Goal: Book appointment/travel/reservation

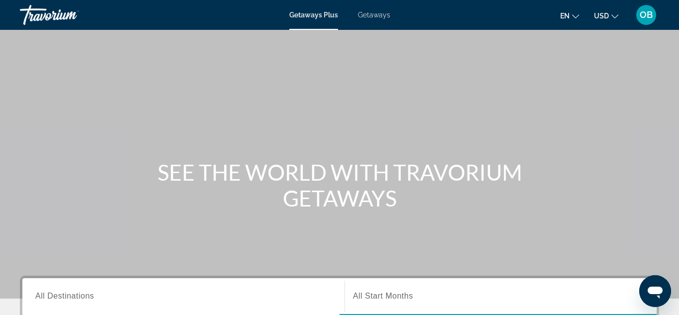
click at [376, 20] on div "Getaways Plus Getaways en English Español Français Italiano Português русский U…" at bounding box center [339, 15] width 679 height 26
click at [377, 17] on span "Getaways" at bounding box center [374, 15] width 32 height 8
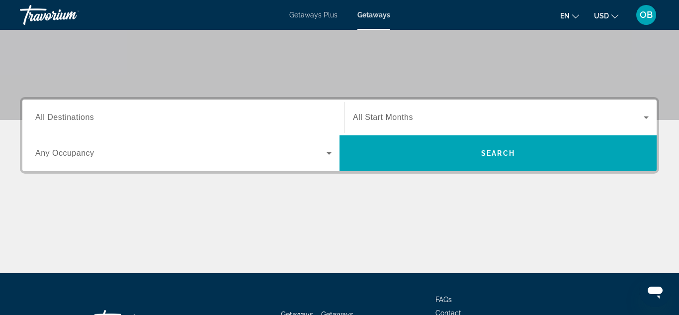
scroll to position [179, 0]
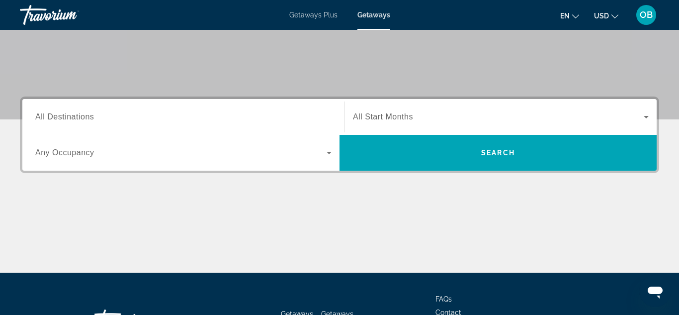
click at [229, 124] on div "Search widget" at bounding box center [183, 117] width 296 height 28
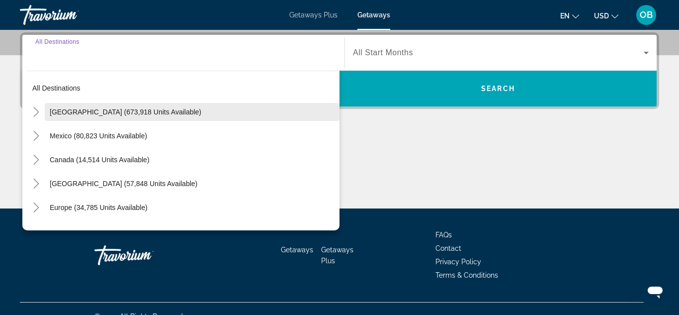
scroll to position [259, 0]
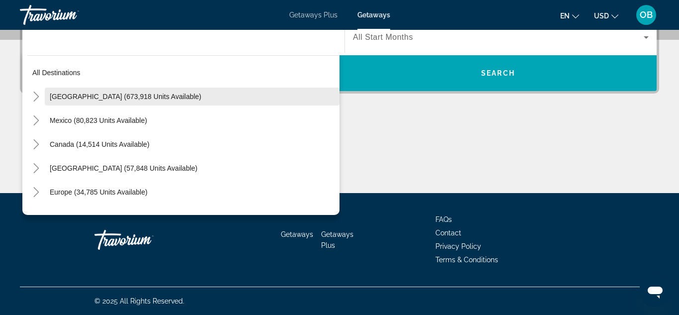
click at [114, 96] on span "[GEOGRAPHIC_DATA] (673,918 units available)" at bounding box center [126, 97] width 152 height 8
type input "**********"
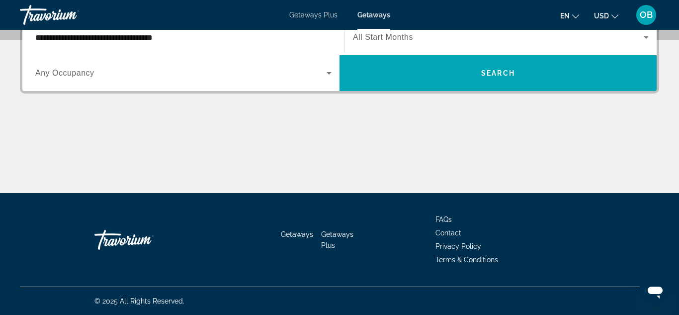
scroll to position [243, 0]
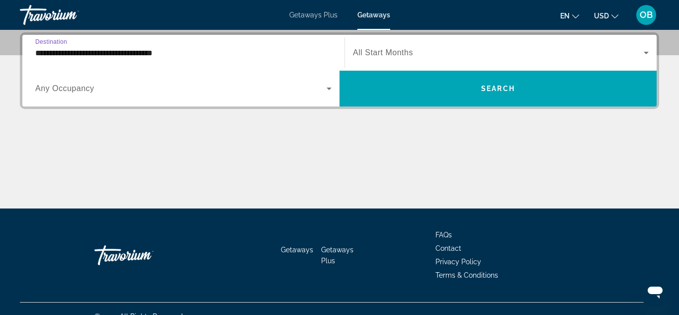
click at [328, 91] on icon "Search widget" at bounding box center [329, 89] width 12 height 12
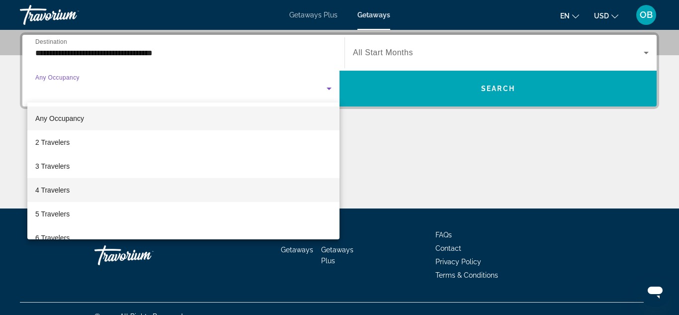
click at [63, 191] on span "4 Travelers" at bounding box center [52, 190] width 34 height 12
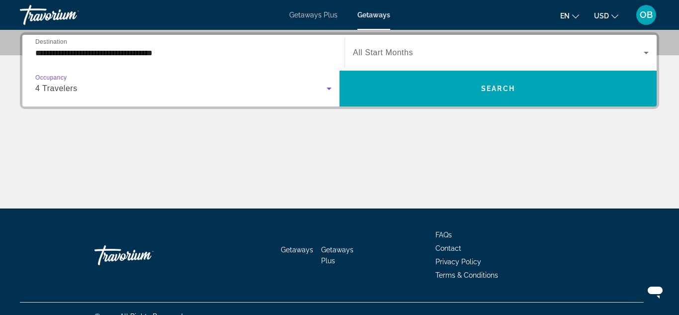
click at [650, 43] on div "Start Month All Start Months" at bounding box center [501, 53] width 312 height 28
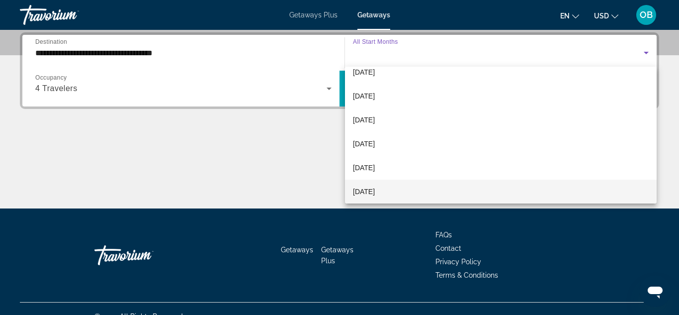
scroll to position [58, 0]
click at [525, 191] on mat-option "[DATE]" at bounding box center [501, 192] width 312 height 24
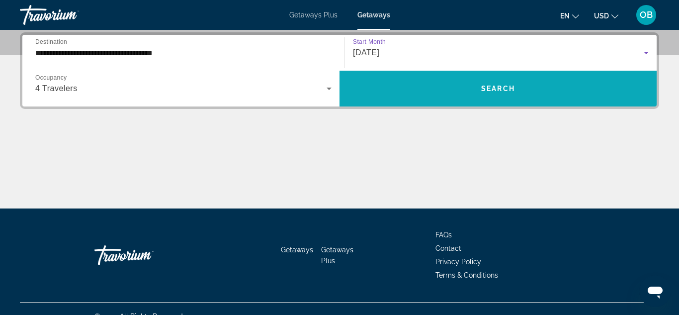
click at [507, 86] on span "Search" at bounding box center [499, 89] width 34 height 8
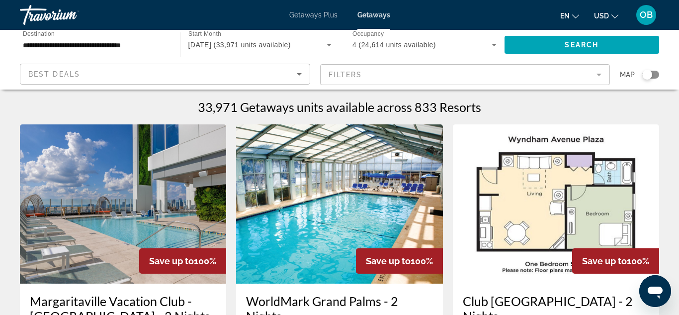
click at [600, 76] on mat-form-field "Filters" at bounding box center [465, 74] width 291 height 21
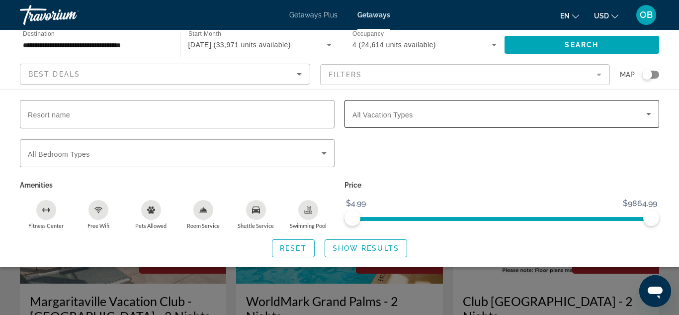
click at [612, 119] on span "Search widget" at bounding box center [500, 114] width 294 height 12
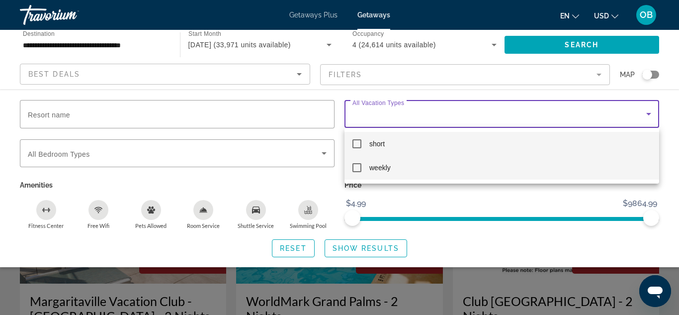
click at [580, 173] on mat-option "weekly" at bounding box center [502, 168] width 315 height 24
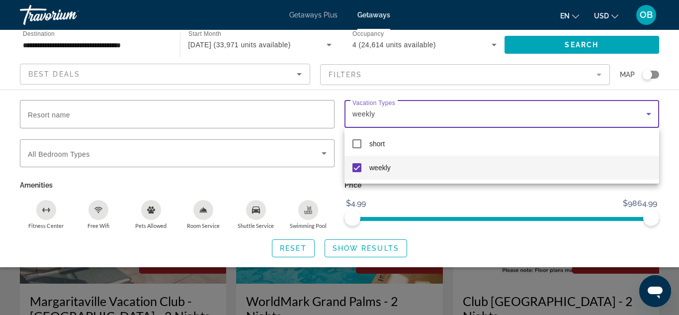
click at [324, 154] on div at bounding box center [339, 157] width 679 height 315
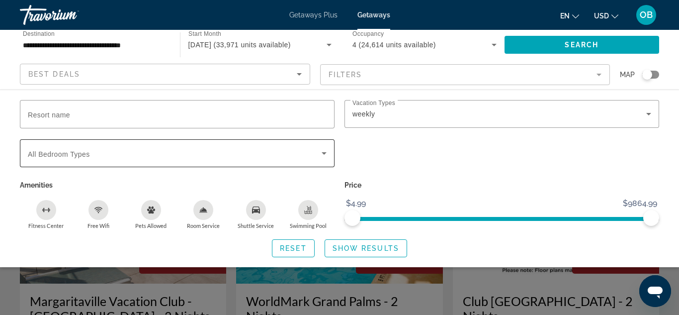
click at [324, 154] on icon "Search widget" at bounding box center [324, 153] width 12 height 12
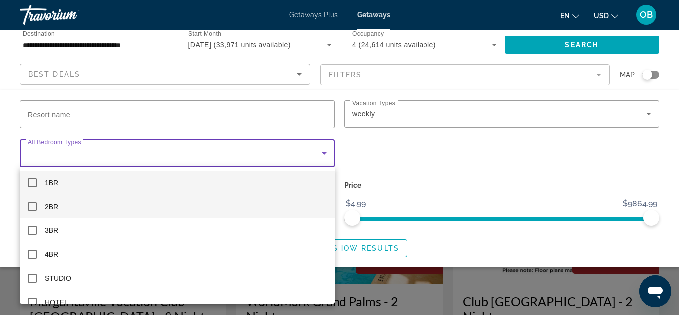
click at [33, 211] on mat-option "2BR" at bounding box center [177, 206] width 315 height 24
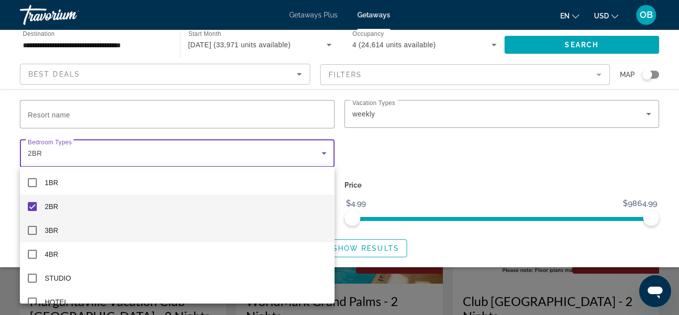
click at [32, 230] on mat-pseudo-checkbox at bounding box center [32, 230] width 9 height 9
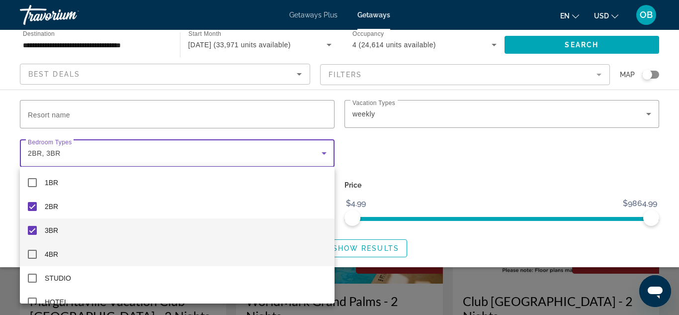
click at [34, 255] on mat-pseudo-checkbox at bounding box center [32, 254] width 9 height 9
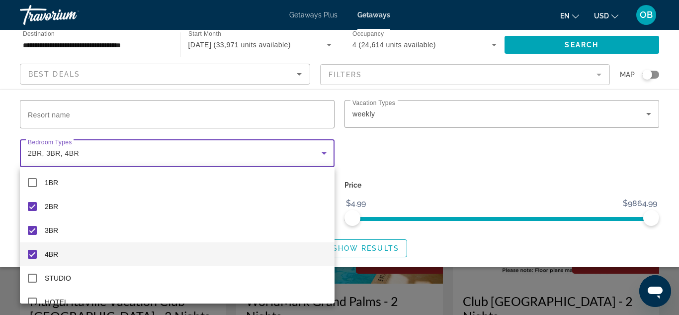
click at [411, 176] on div at bounding box center [339, 157] width 679 height 315
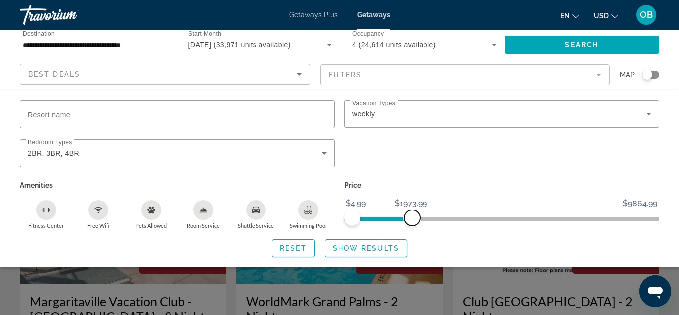
drag, startPoint x: 655, startPoint y: 218, endPoint x: 412, endPoint y: 239, distance: 243.6
click at [412, 239] on div "Resort name Vacation Types All Vacation Types weekly Bedroom Types All Bedroom …" at bounding box center [339, 178] width 679 height 157
click at [347, 245] on span "Show Results" at bounding box center [366, 248] width 67 height 8
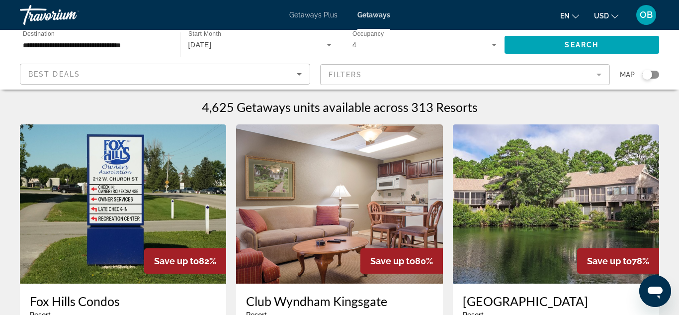
click at [601, 76] on mat-form-field "Filters" at bounding box center [465, 74] width 291 height 21
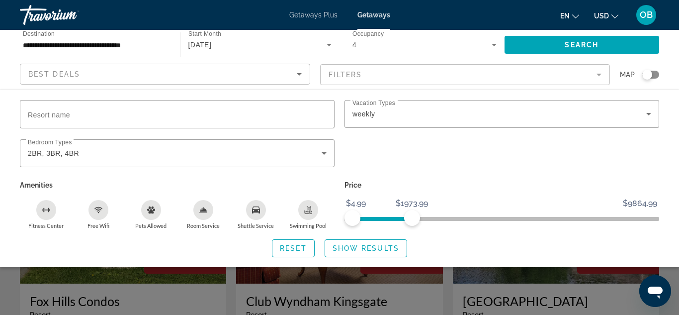
click at [601, 76] on mat-form-field "Filters" at bounding box center [465, 74] width 291 height 21
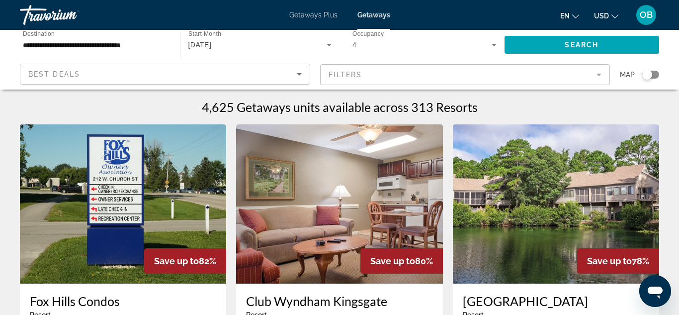
click at [451, 50] on div "4" at bounding box center [422, 45] width 139 height 12
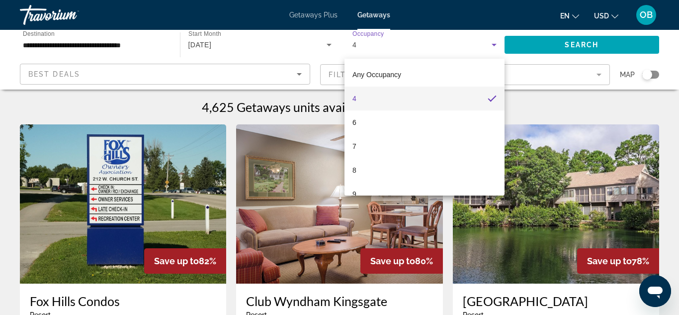
click at [451, 50] on div at bounding box center [339, 157] width 679 height 315
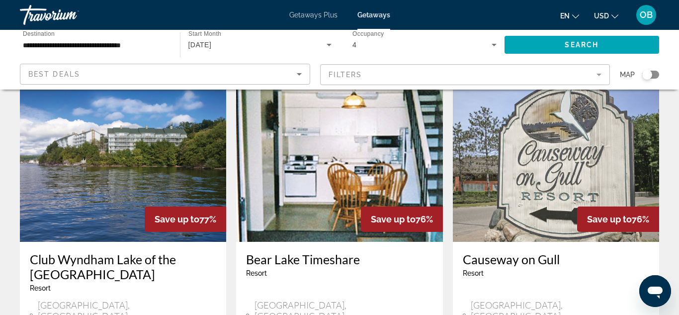
scroll to position [1154, 0]
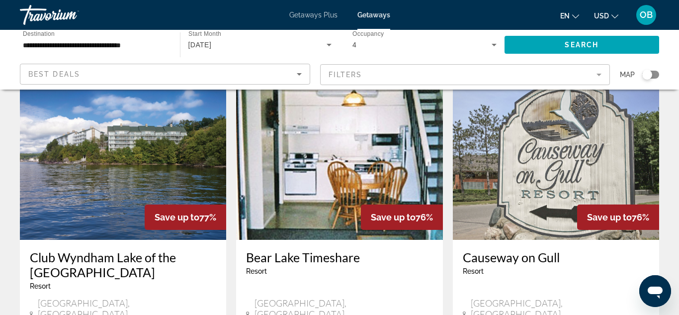
click at [325, 17] on span "Getaways Plus" at bounding box center [314, 15] width 48 height 8
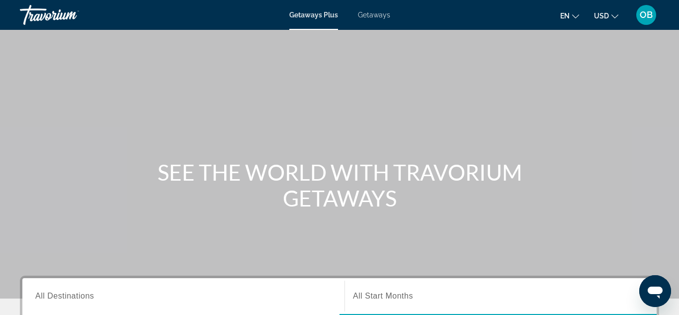
click at [366, 17] on span "Getaways" at bounding box center [374, 15] width 32 height 8
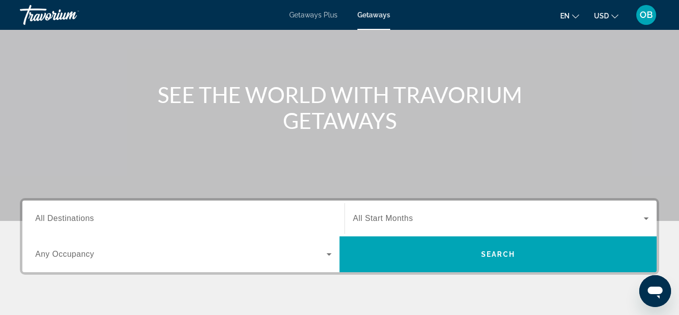
scroll to position [80, 0]
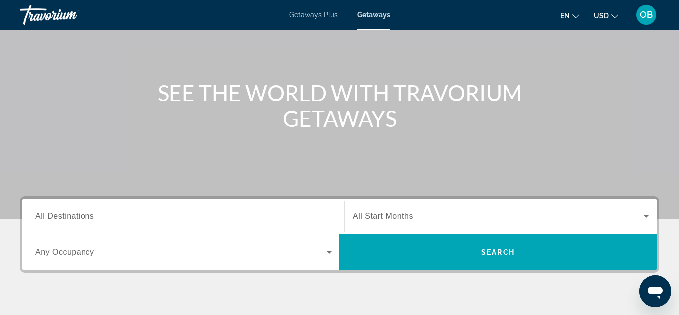
click at [205, 214] on input "Destination All Destinations" at bounding box center [183, 217] width 296 height 12
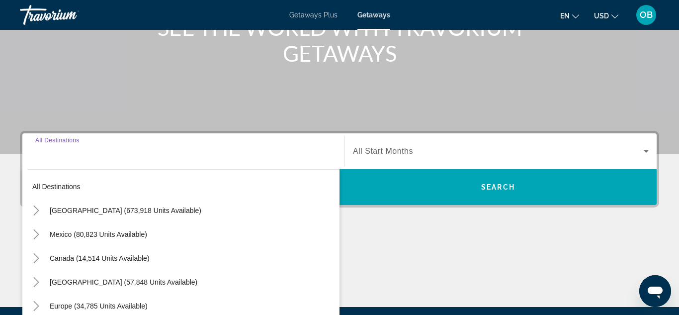
scroll to position [243, 0]
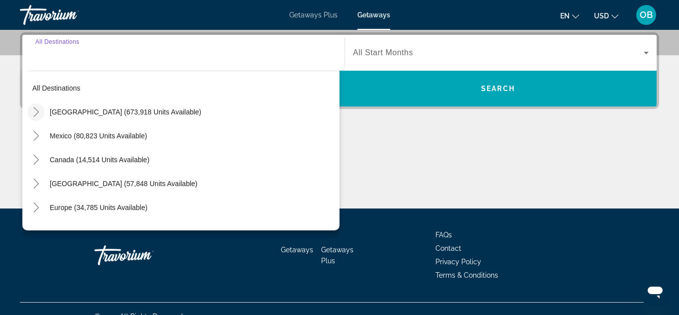
click at [35, 115] on icon "Toggle United States (673,918 units available)" at bounding box center [36, 112] width 10 height 10
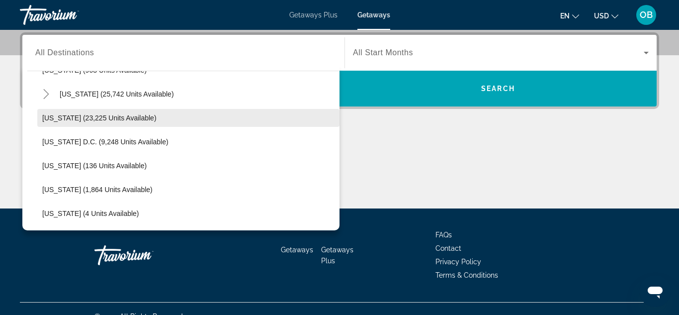
scroll to position [0, 0]
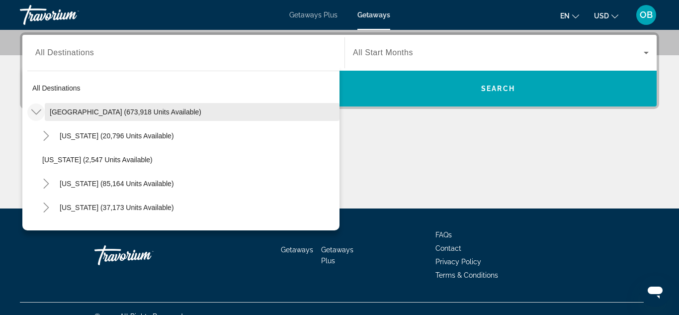
click at [117, 115] on span "[GEOGRAPHIC_DATA] (673,918 units available)" at bounding box center [126, 112] width 152 height 8
type input "**********"
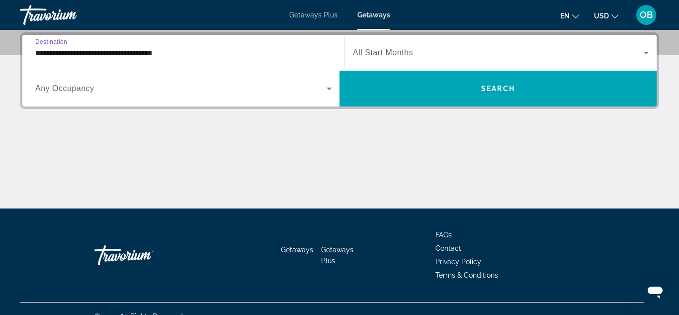
click at [60, 54] on input "**********" at bounding box center [183, 53] width 296 height 12
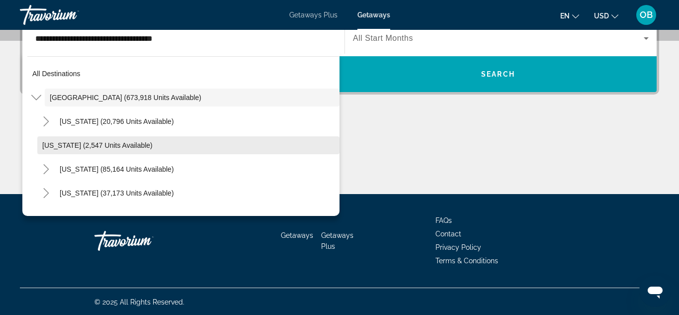
scroll to position [259, 0]
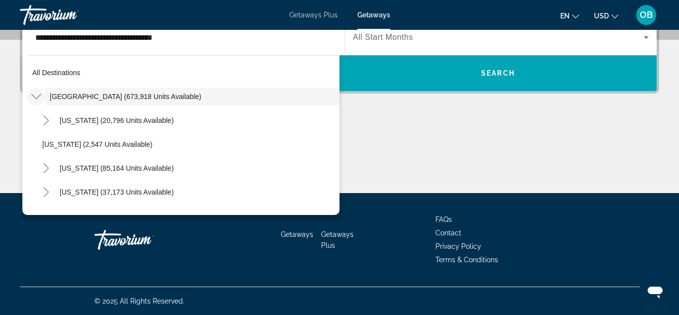
click at [36, 96] on icon "Toggle United States (673,918 units available)" at bounding box center [36, 97] width 10 height 10
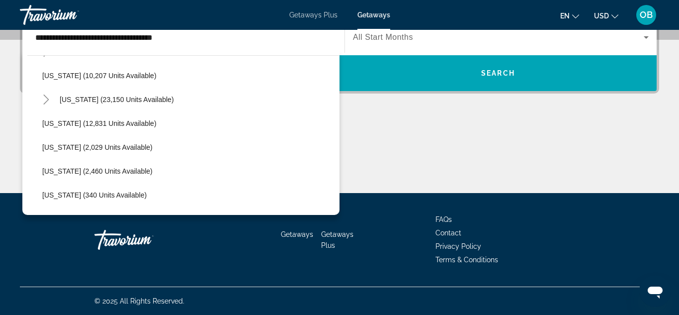
scroll to position [219, 0]
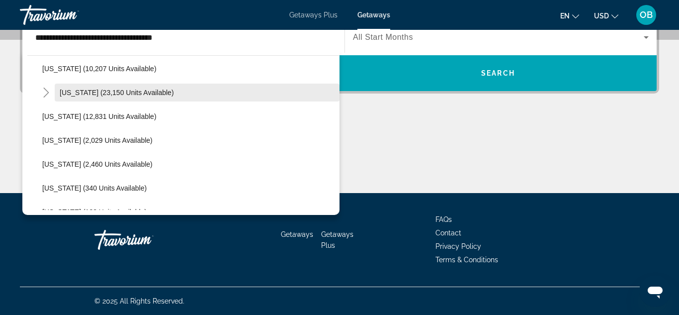
click at [126, 91] on span "[US_STATE] (23,150 units available)" at bounding box center [117, 93] width 114 height 8
type input "**********"
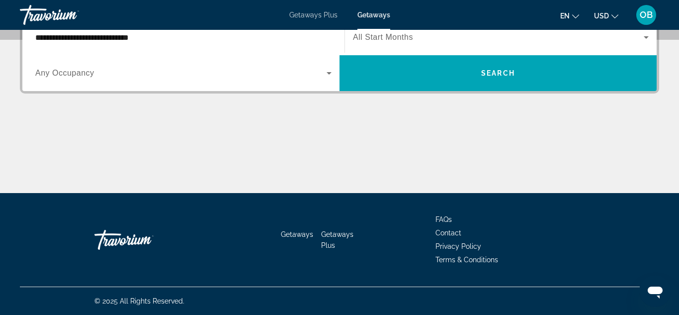
scroll to position [243, 0]
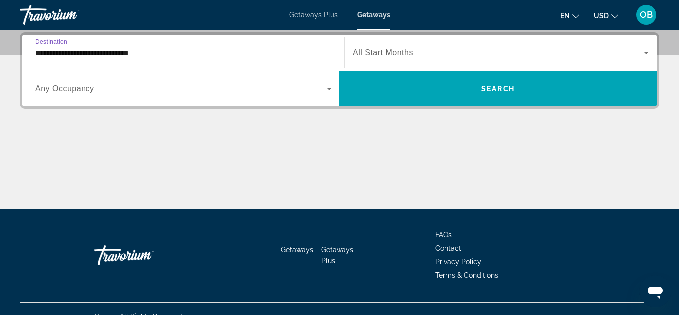
click at [328, 89] on icon "Search widget" at bounding box center [329, 89] width 12 height 12
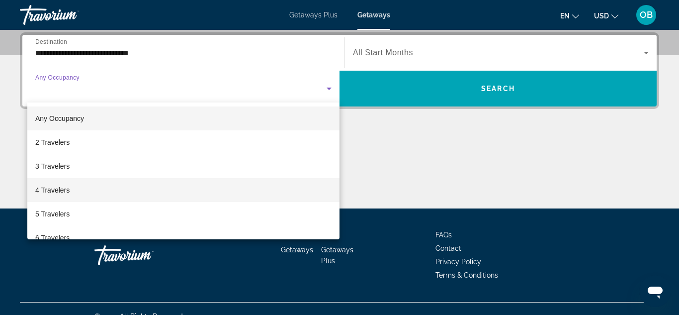
click at [295, 188] on mat-option "4 Travelers" at bounding box center [183, 190] width 312 height 24
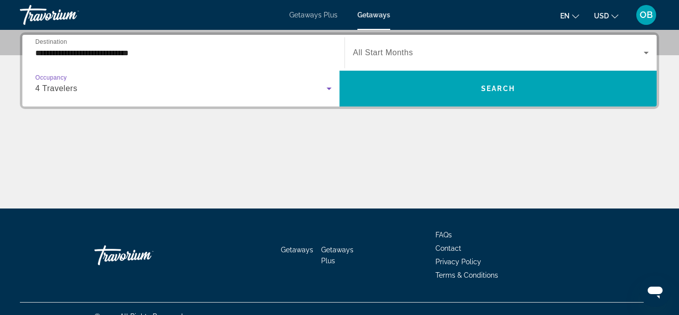
click at [647, 54] on icon "Search widget" at bounding box center [647, 53] width 12 height 12
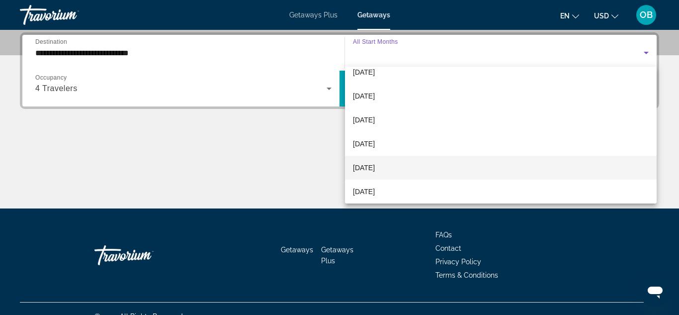
scroll to position [58, 0]
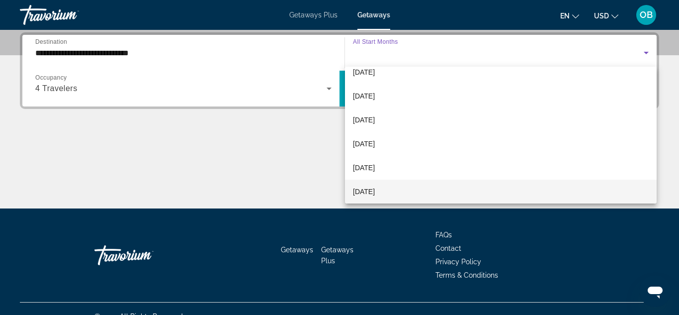
click at [419, 189] on mat-option "[DATE]" at bounding box center [501, 192] width 312 height 24
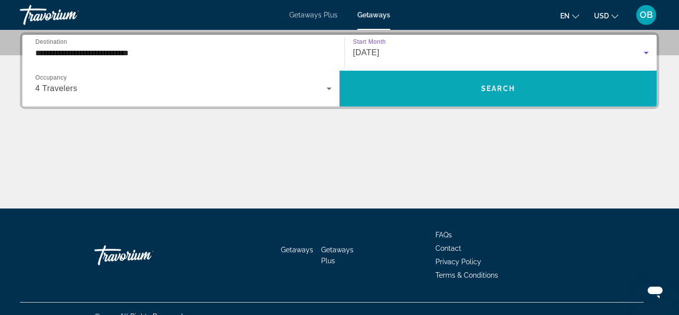
click at [493, 86] on span "Search" at bounding box center [499, 89] width 34 height 8
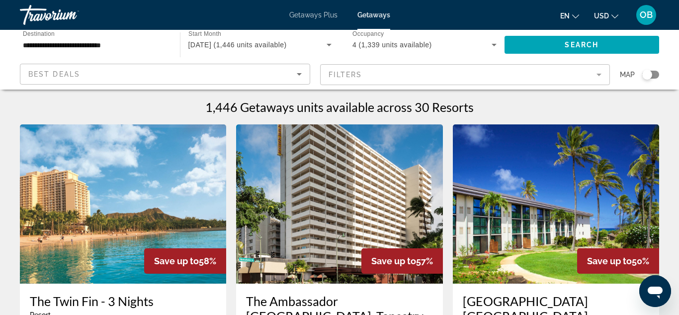
click at [601, 77] on mat-form-field "Filters" at bounding box center [465, 74] width 291 height 21
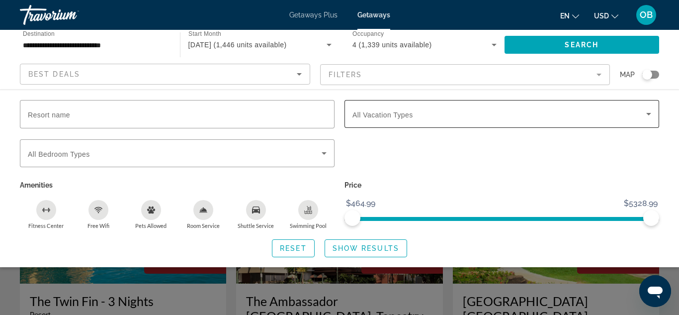
click at [648, 114] on icon "Search widget" at bounding box center [649, 114] width 5 height 2
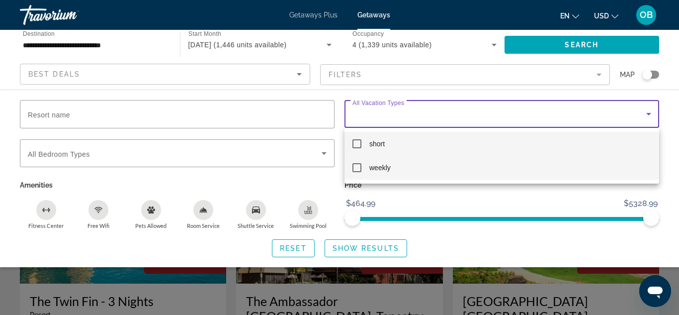
click at [541, 174] on mat-option "weekly" at bounding box center [502, 168] width 315 height 24
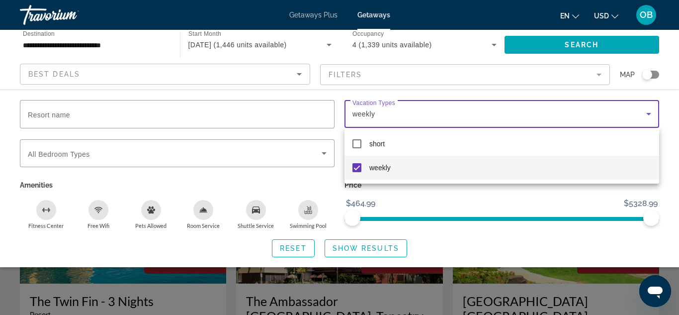
click at [142, 153] on div at bounding box center [339, 157] width 679 height 315
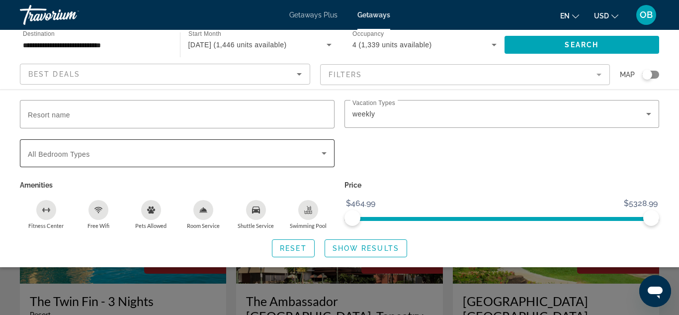
click at [325, 155] on icon "Search widget" at bounding box center [324, 153] width 12 height 12
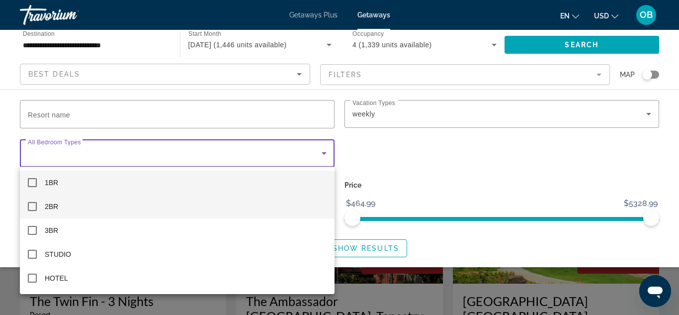
click at [35, 208] on mat-pseudo-checkbox at bounding box center [32, 206] width 9 height 9
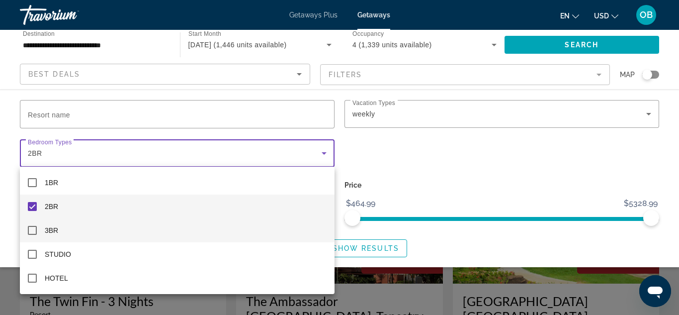
click at [35, 229] on mat-pseudo-checkbox at bounding box center [32, 230] width 9 height 9
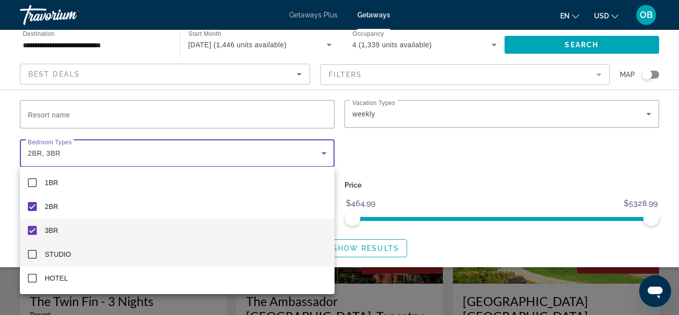
click at [33, 254] on mat-pseudo-checkbox at bounding box center [32, 254] width 9 height 9
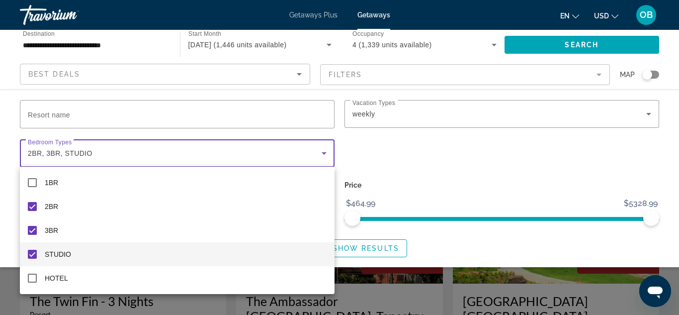
drag, startPoint x: 652, startPoint y: 213, endPoint x: 617, endPoint y: 220, distance: 35.5
click at [617, 220] on div at bounding box center [339, 157] width 679 height 315
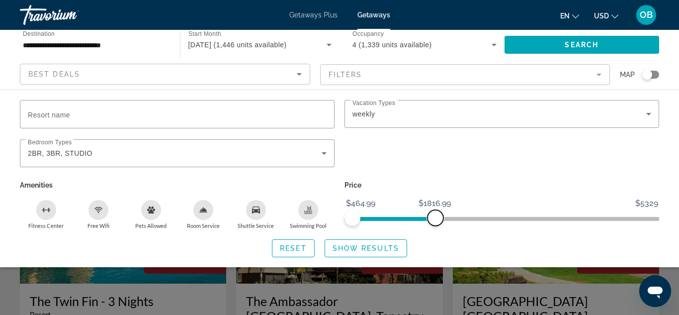
drag, startPoint x: 653, startPoint y: 213, endPoint x: 436, endPoint y: 251, distance: 220.6
click at [436, 251] on div "Resort name Vacation Types All Vacation Types weekly Bedroom Types All Bedroom …" at bounding box center [339, 178] width 679 height 157
click at [568, 160] on div "Search widget" at bounding box center [502, 158] width 325 height 39
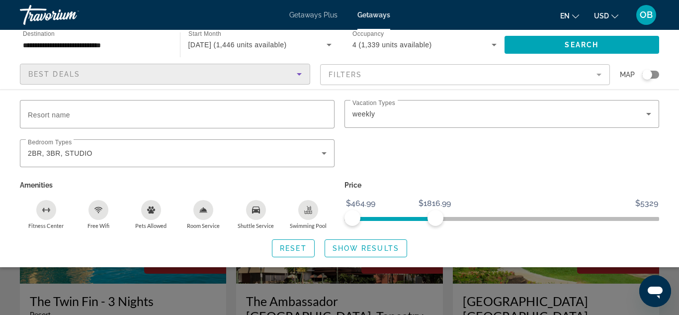
click at [300, 76] on icon "Sort by" at bounding box center [299, 74] width 12 height 12
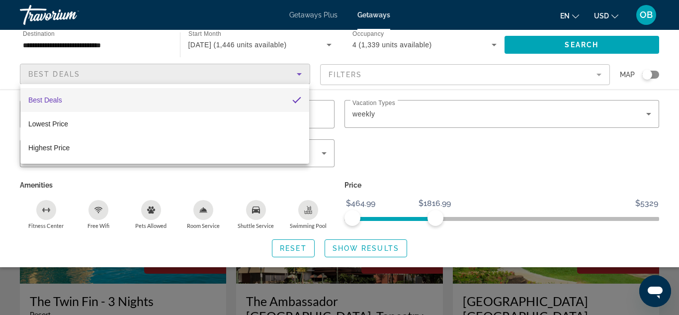
click at [300, 76] on div at bounding box center [339, 157] width 679 height 315
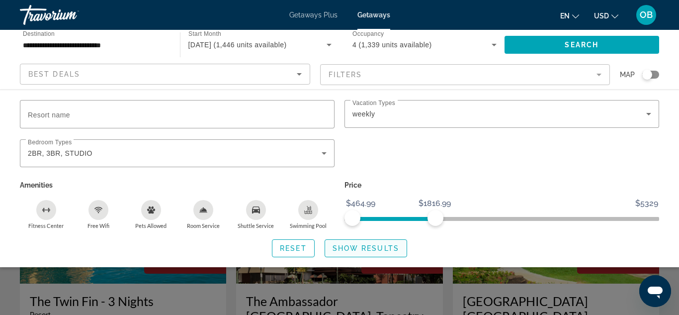
click at [369, 249] on span "Show Results" at bounding box center [366, 248] width 67 height 8
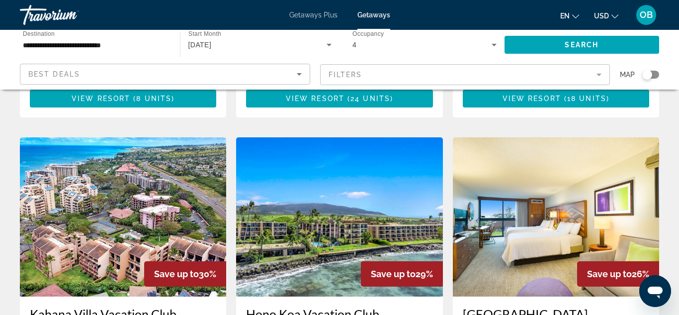
scroll to position [716, 0]
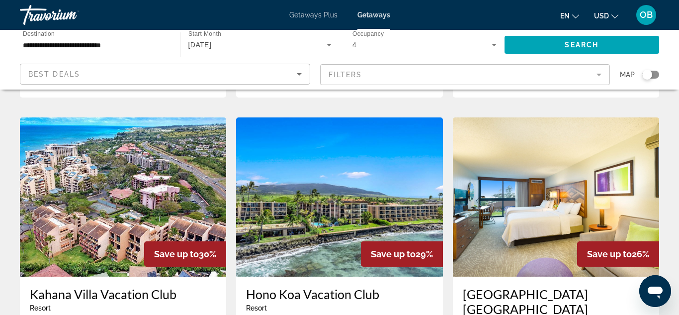
click at [313, 222] on img "Main content" at bounding box center [339, 196] width 206 height 159
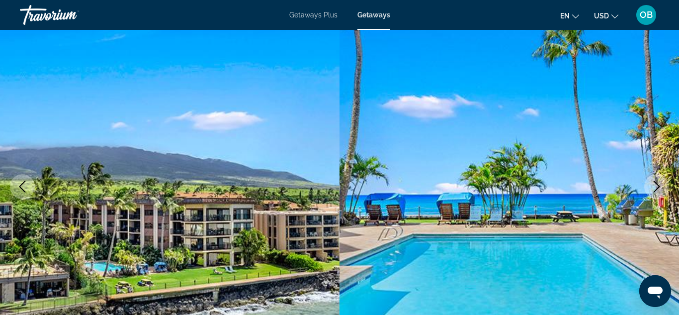
scroll to position [99, 0]
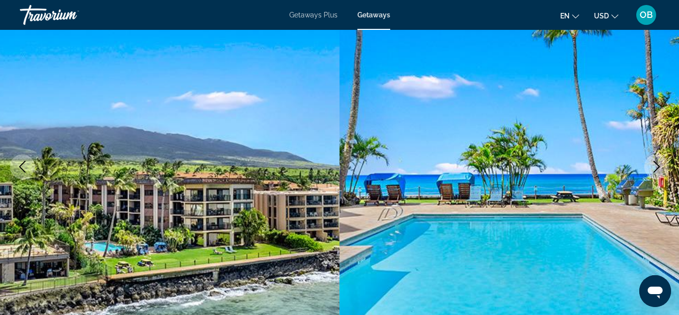
click at [655, 171] on icon "Next image" at bounding box center [657, 167] width 6 height 12
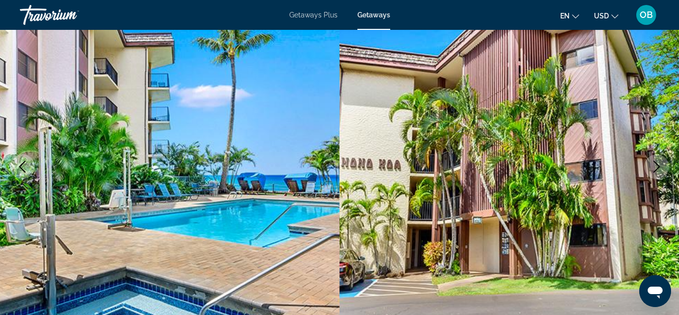
click at [655, 171] on icon "Next image" at bounding box center [657, 167] width 6 height 12
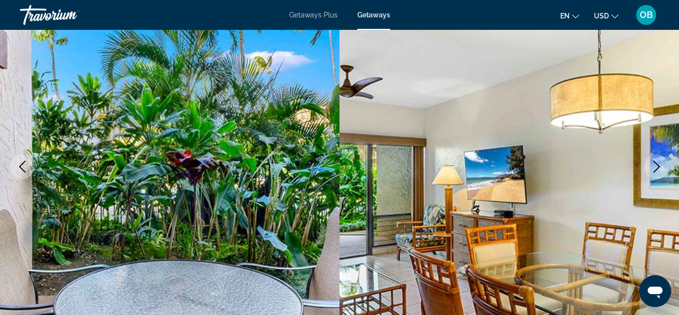
click at [655, 171] on icon "Next image" at bounding box center [657, 167] width 6 height 12
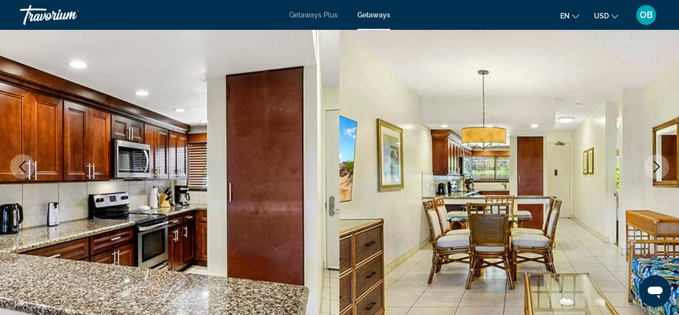
click at [655, 171] on icon "Next image" at bounding box center [657, 167] width 6 height 12
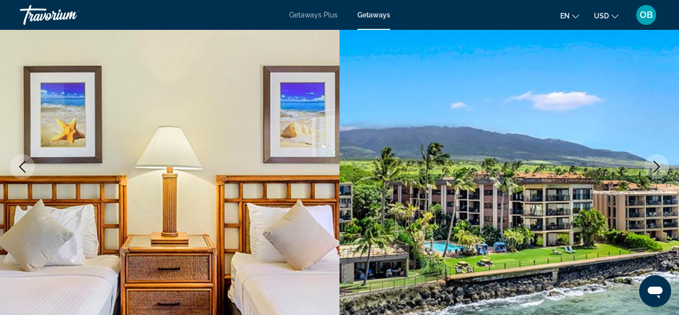
click at [655, 171] on icon "Next image" at bounding box center [657, 167] width 6 height 12
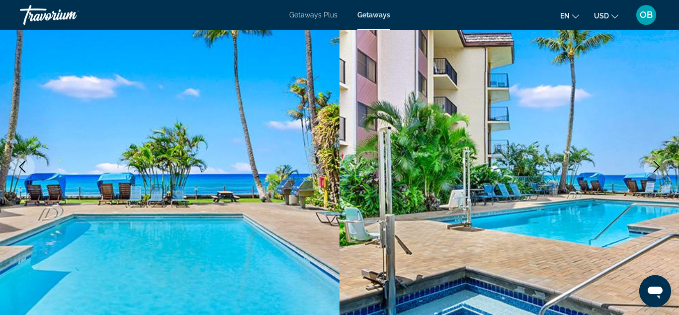
click at [655, 171] on icon "Next image" at bounding box center [657, 167] width 6 height 12
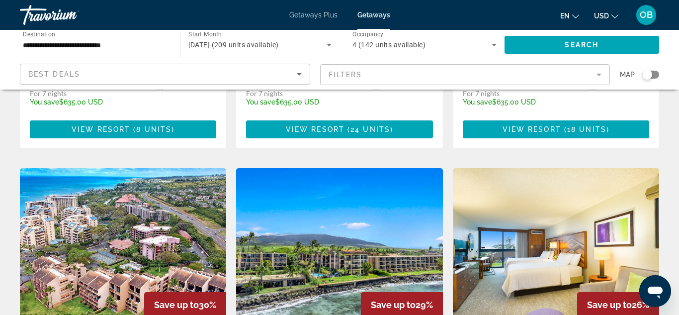
scroll to position [657, 0]
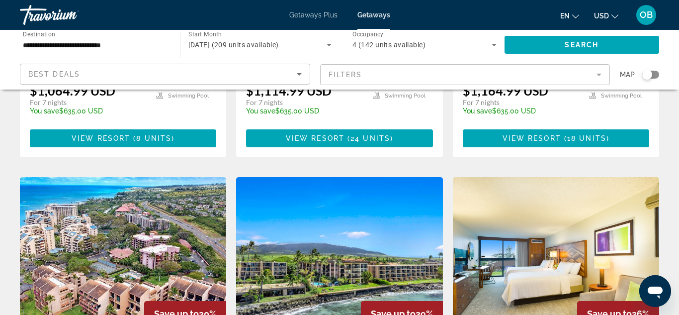
click at [75, 49] on input "**********" at bounding box center [95, 45] width 144 height 12
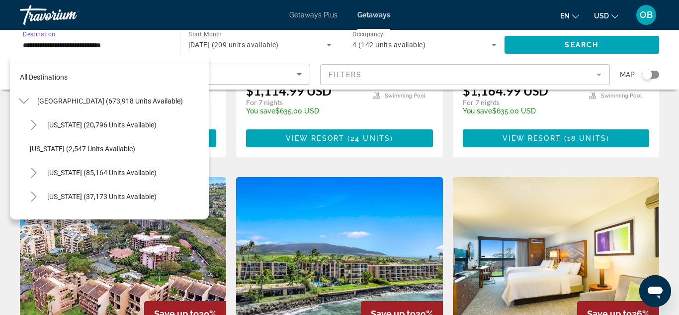
scroll to position [179, 0]
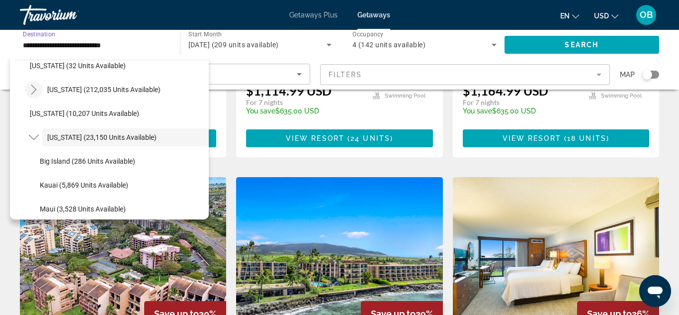
click at [35, 90] on icon "Toggle Florida (212,035 units available)" at bounding box center [34, 90] width 10 height 10
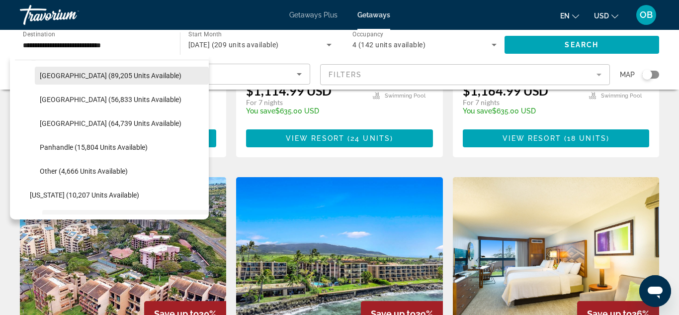
scroll to position [218, 0]
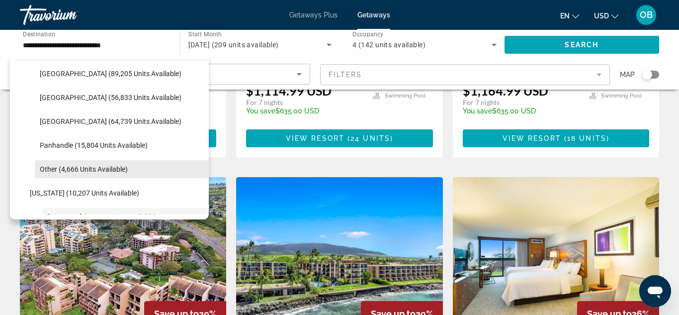
click at [67, 168] on span "Other (4,666 units available)" at bounding box center [84, 169] width 88 height 8
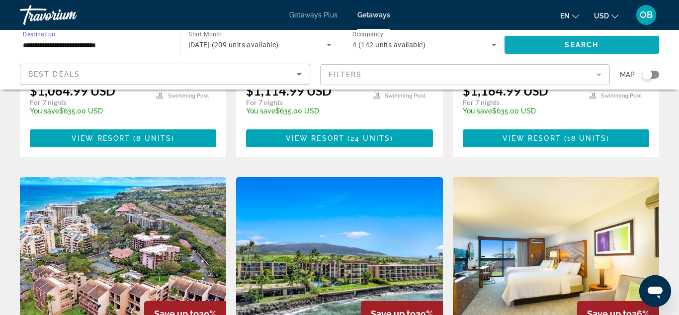
click at [574, 44] on span "Search" at bounding box center [582, 45] width 34 height 8
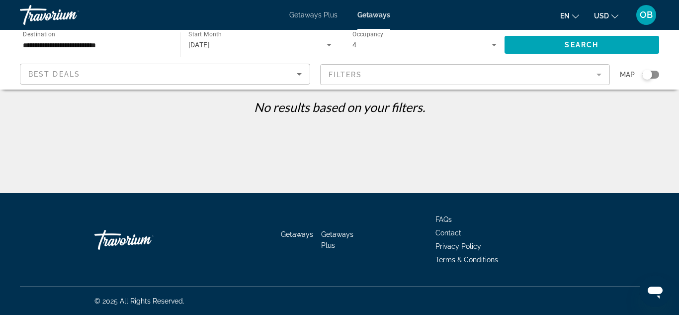
click at [38, 45] on input "**********" at bounding box center [95, 45] width 144 height 12
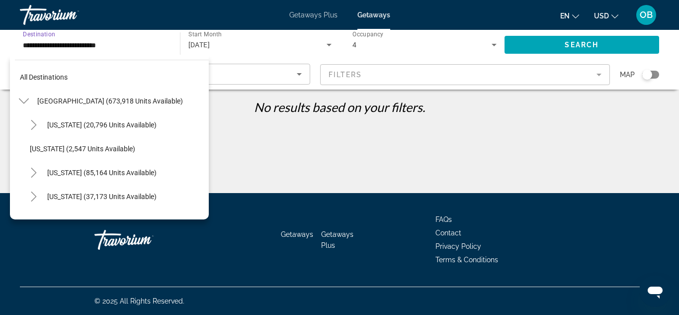
scroll to position [250, 0]
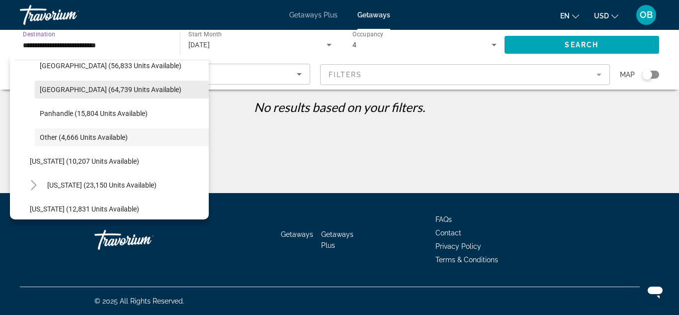
click at [64, 90] on span "[GEOGRAPHIC_DATA] (64,739 units available)" at bounding box center [111, 90] width 142 height 8
type input "**********"
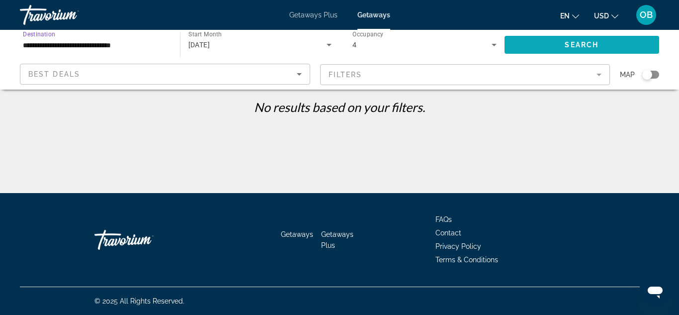
click at [565, 44] on span "Search" at bounding box center [582, 45] width 34 height 8
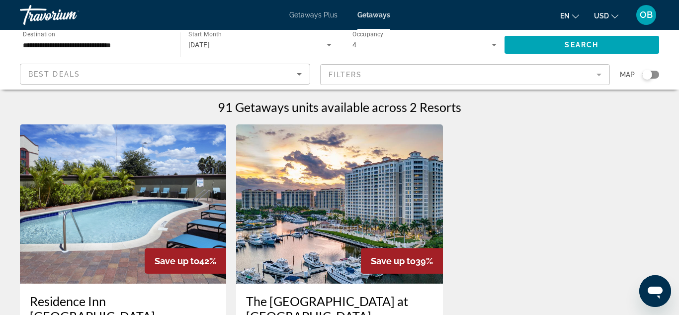
click at [91, 46] on input "**********" at bounding box center [95, 45] width 144 height 12
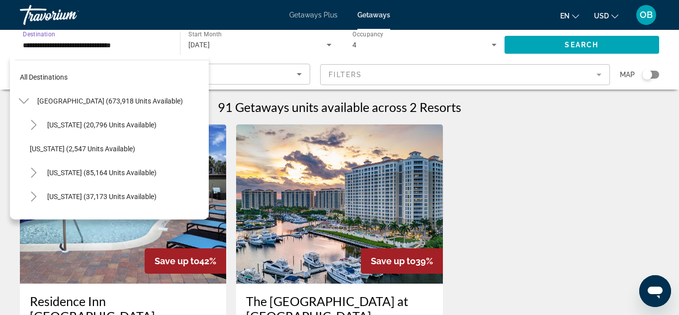
scroll to position [202, 0]
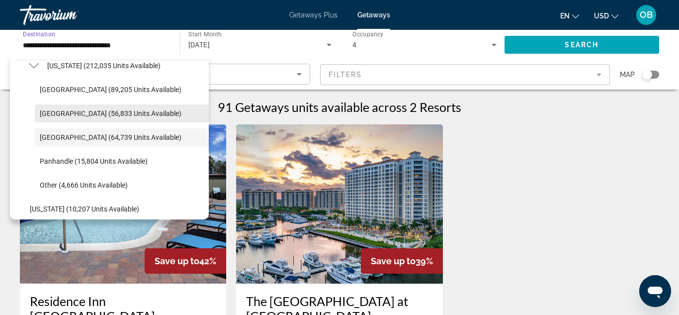
click at [90, 110] on span "[GEOGRAPHIC_DATA] (56,833 units available)" at bounding box center [111, 113] width 142 height 8
type input "**********"
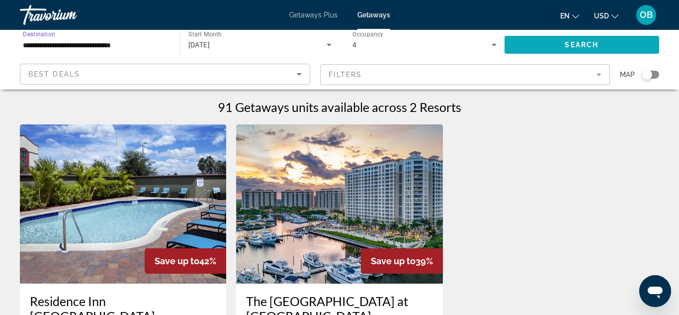
click at [573, 47] on span "Search" at bounding box center [582, 45] width 34 height 8
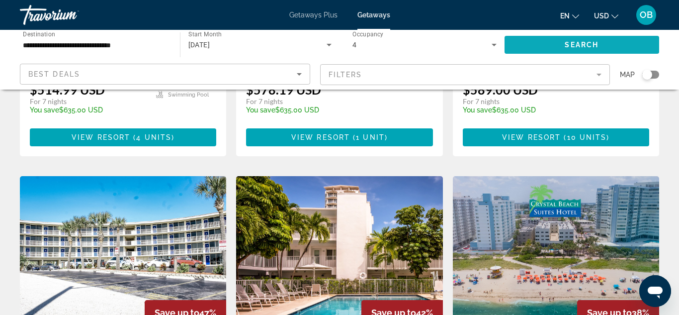
scroll to position [696, 0]
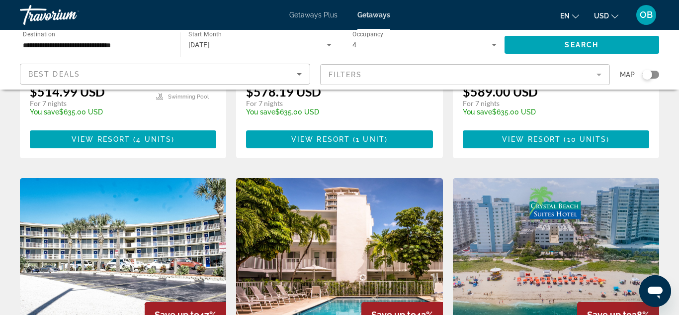
click at [554, 209] on img "Main content" at bounding box center [556, 257] width 206 height 159
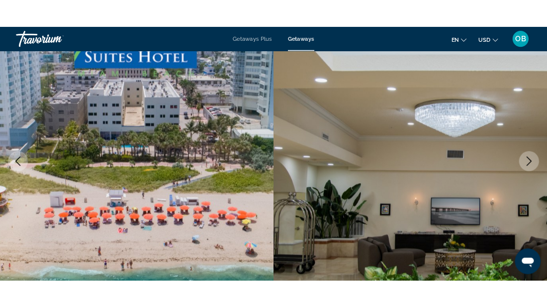
scroll to position [119, 0]
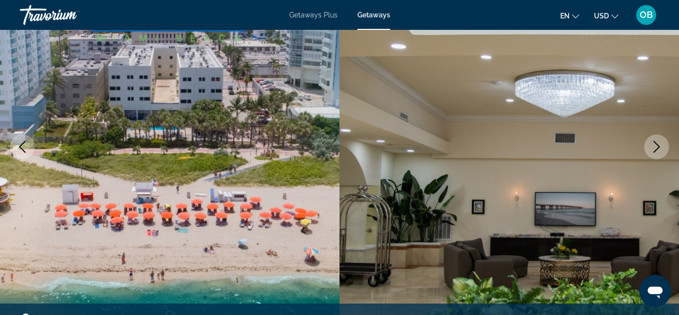
click at [656, 149] on icon "Next image" at bounding box center [657, 147] width 6 height 12
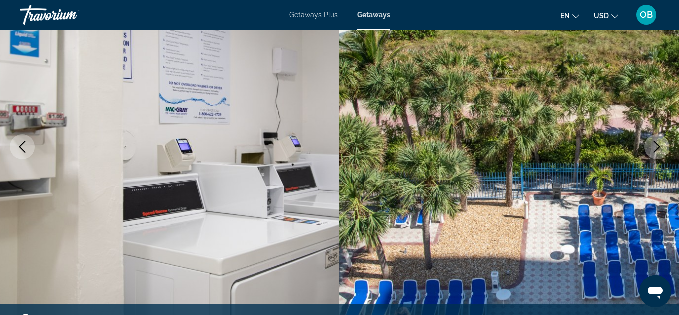
click at [656, 149] on icon "Next image" at bounding box center [657, 147] width 6 height 12
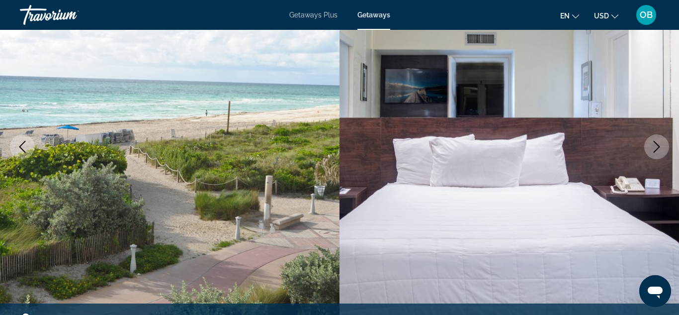
click at [656, 149] on icon "Next image" at bounding box center [657, 147] width 6 height 12
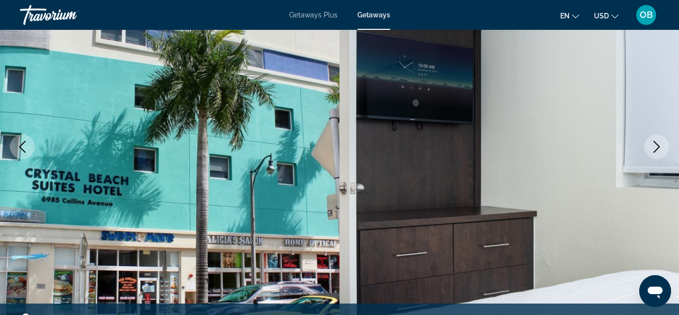
click at [656, 149] on icon "Next image" at bounding box center [657, 147] width 6 height 12
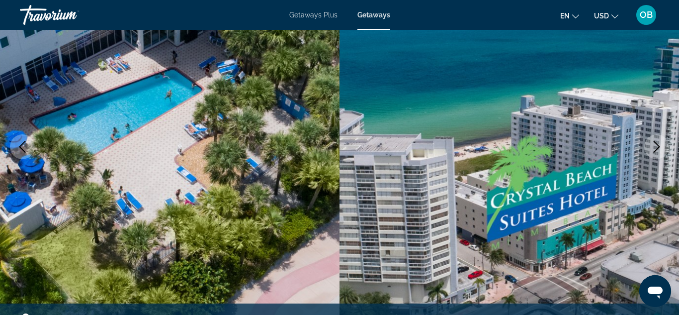
click at [656, 149] on icon "Next image" at bounding box center [657, 147] width 6 height 12
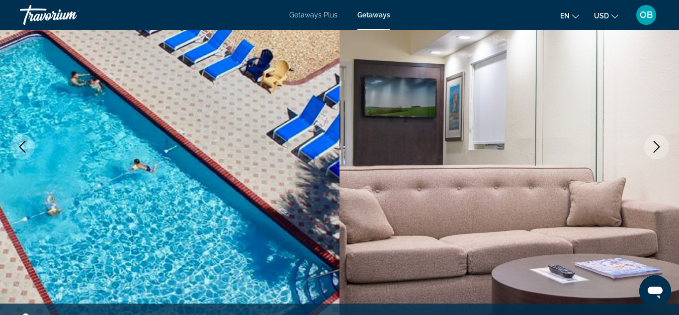
click at [656, 149] on icon "Next image" at bounding box center [657, 147] width 6 height 12
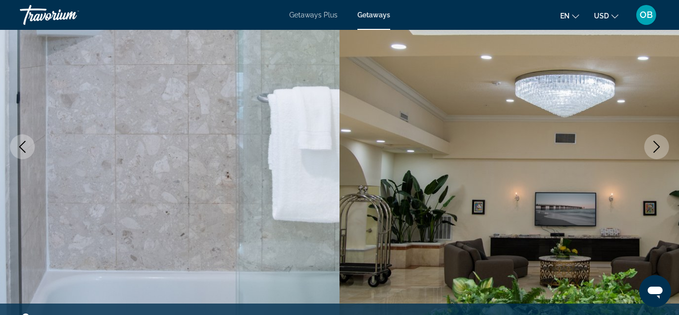
click at [556, 289] on img "Main content" at bounding box center [510, 146] width 340 height 473
click at [13, 20] on div "Getaways Plus Getaways en English Español Français Italiano Português русский U…" at bounding box center [339, 15] width 679 height 26
click at [679, 129] on img "Main content" at bounding box center [510, 146] width 340 height 473
click at [644, 102] on img "Main content" at bounding box center [510, 146] width 340 height 473
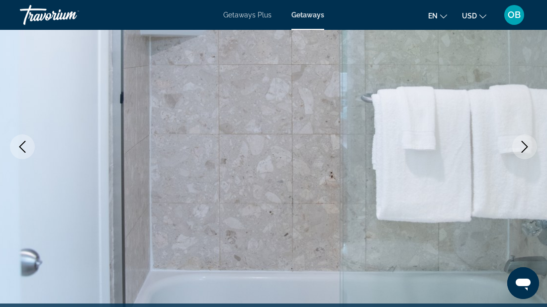
click at [495, 260] on img "Main content" at bounding box center [273, 146] width 547 height 473
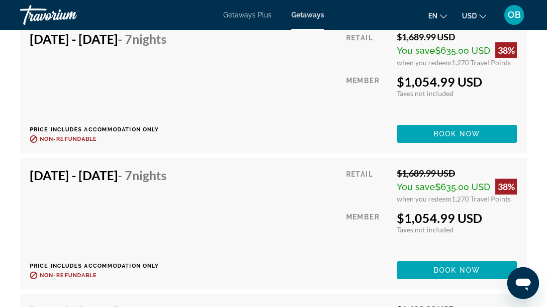
scroll to position [3084, 0]
